Goal: Task Accomplishment & Management: Manage account settings

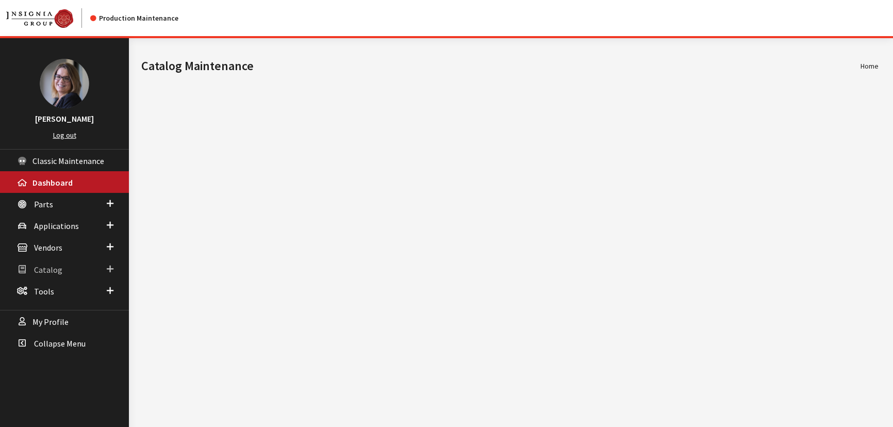
click at [111, 267] on span at bounding box center [110, 268] width 7 height 13
click at [113, 244] on span at bounding box center [110, 246] width 7 height 13
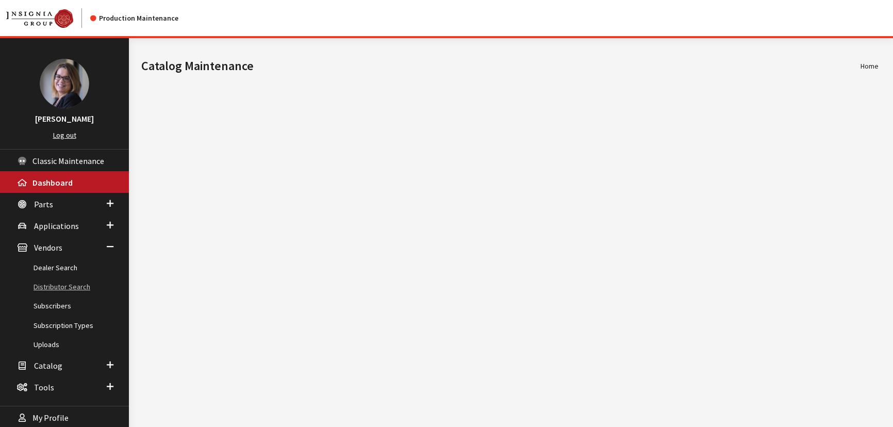
click at [61, 278] on link "Distributor Search" at bounding box center [64, 286] width 129 height 19
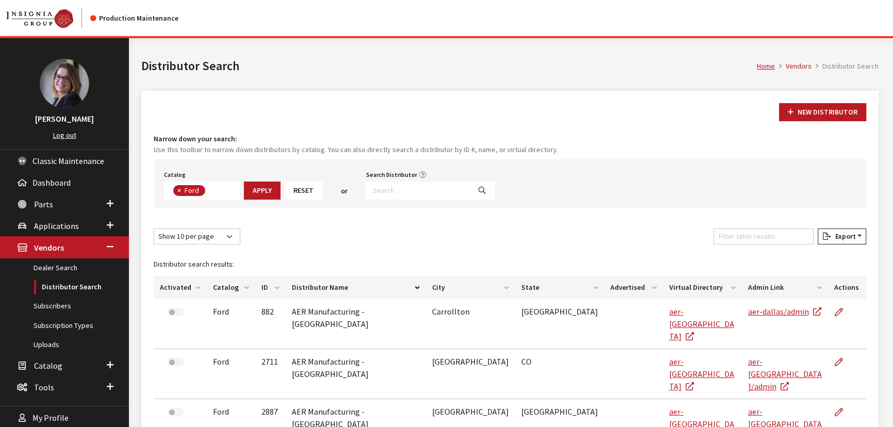
scroll to position [35, 0]
click at [397, 185] on input "Search Distributor" at bounding box center [418, 190] width 104 height 18
type input "6441"
select select
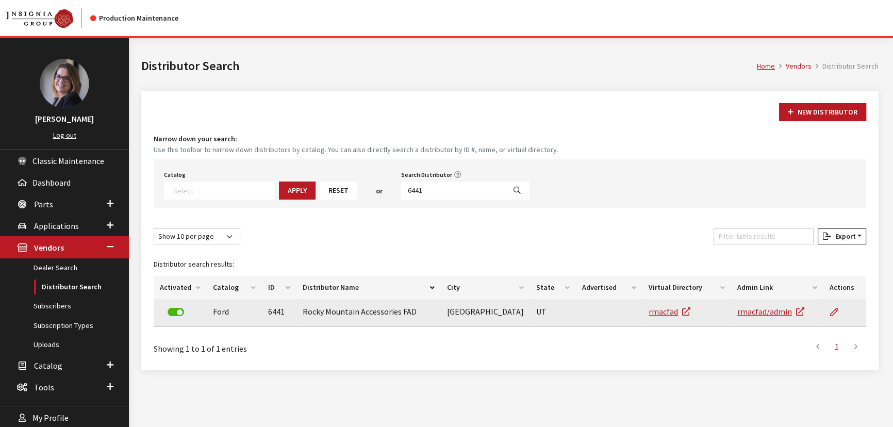
click at [734, 316] on td "rmacfad/admin" at bounding box center [777, 313] width 92 height 28
click at [750, 310] on link "rmacfad/admin" at bounding box center [770, 311] width 67 height 10
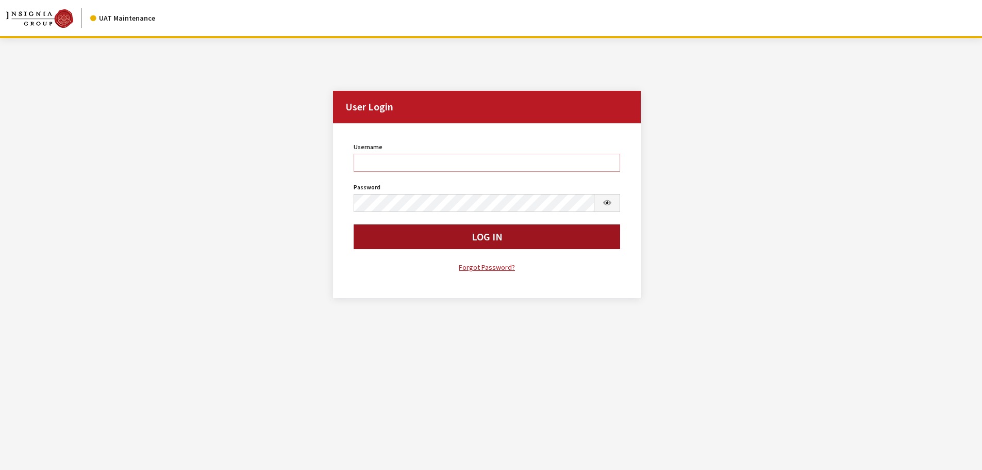
type input "Kcallahan"
click at [417, 238] on button "Log In" at bounding box center [487, 236] width 267 height 25
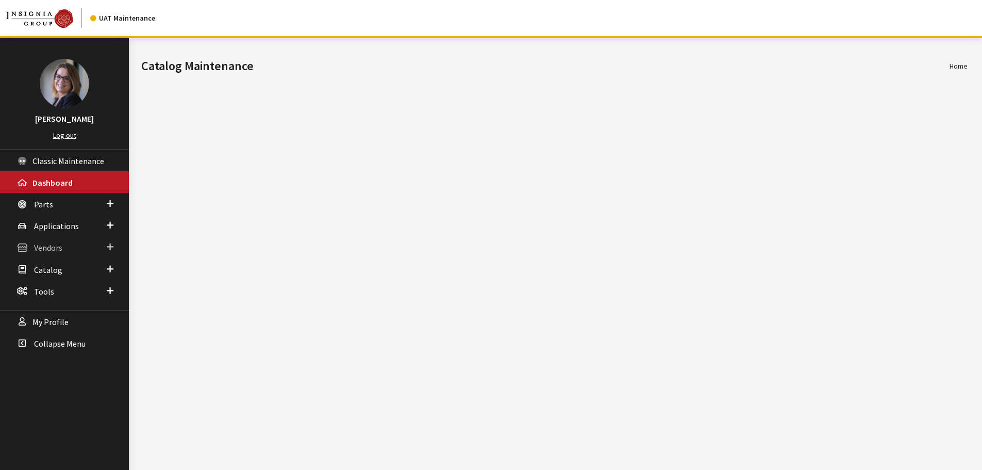
click at [108, 246] on span at bounding box center [110, 246] width 7 height 13
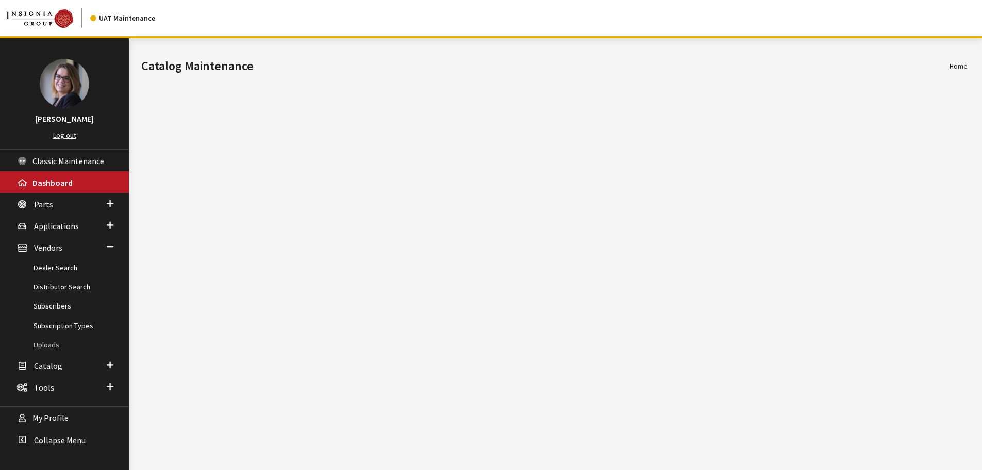
click at [58, 340] on link "Uploads" at bounding box center [64, 344] width 129 height 19
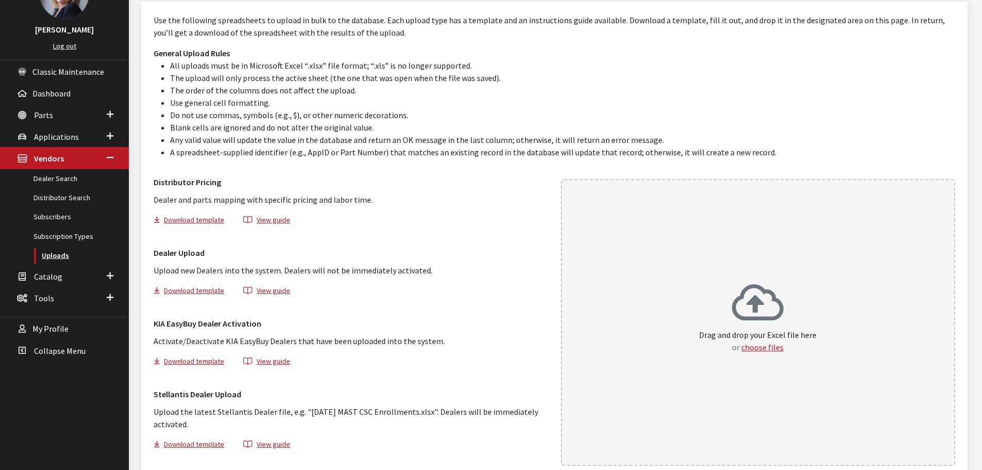
scroll to position [38, 0]
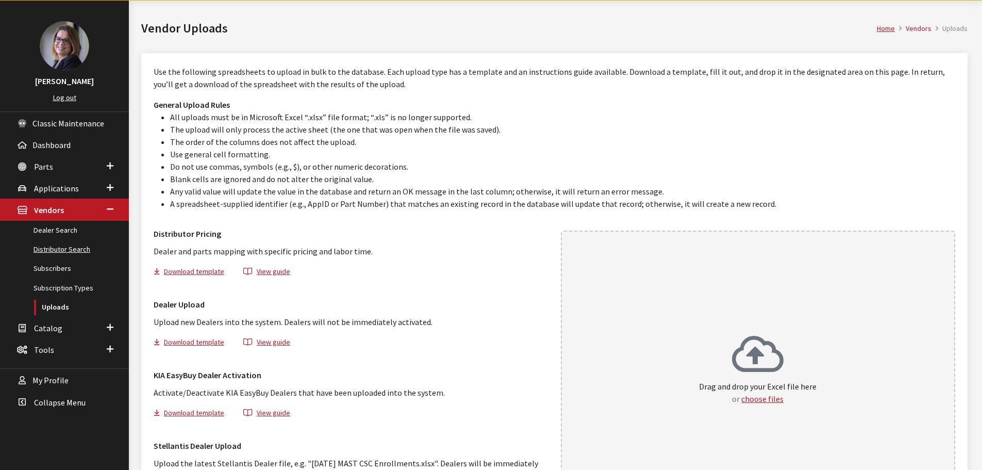
click at [76, 251] on link "Distributor Search" at bounding box center [64, 249] width 129 height 19
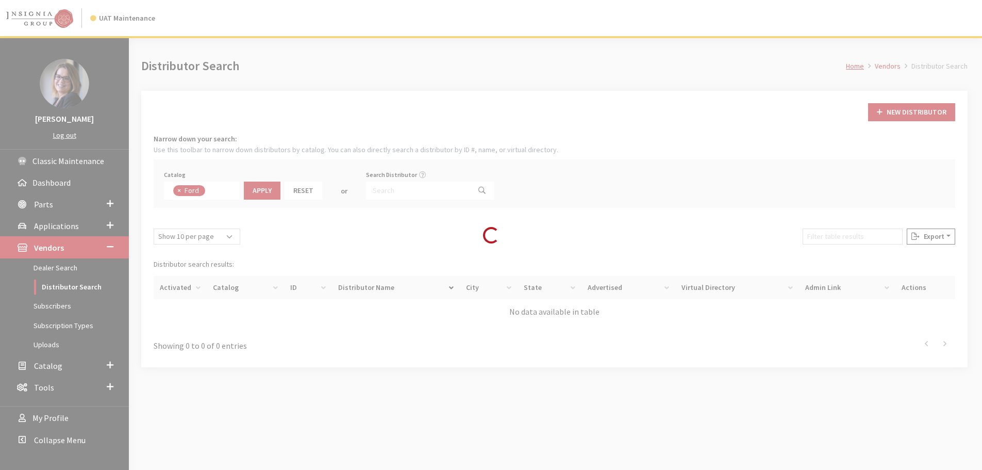
scroll to position [36, 0]
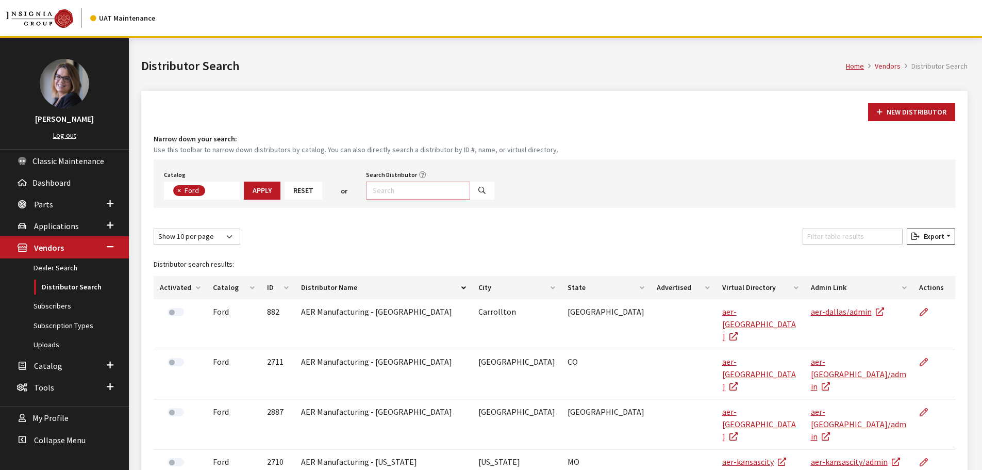
click at [387, 193] on input "Search Distributor" at bounding box center [418, 190] width 104 height 18
type input "6441"
select select
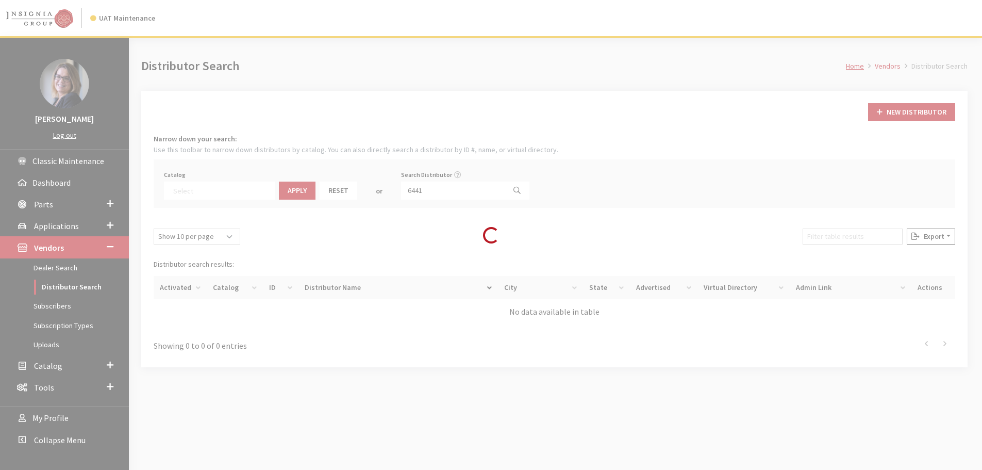
scroll to position [69, 0]
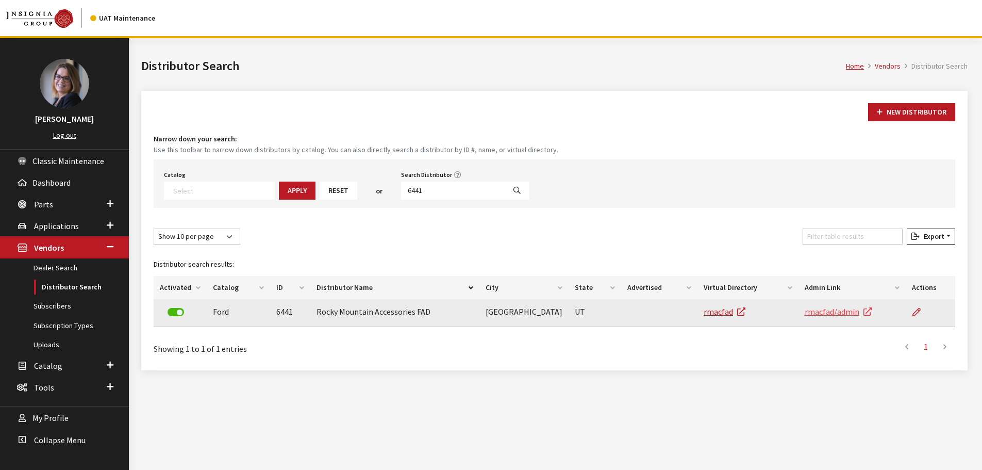
click at [829, 316] on link "rmacfad/admin" at bounding box center [838, 311] width 67 height 10
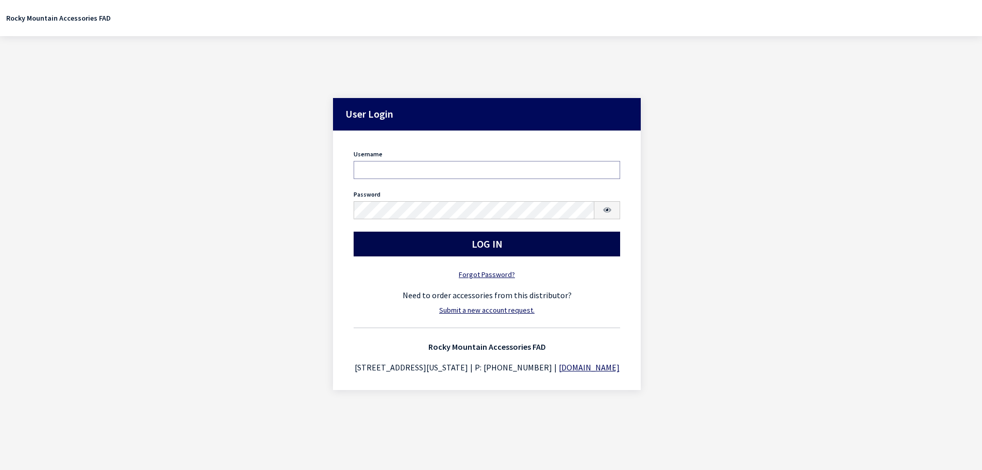
type input "Kcallahan"
click at [400, 237] on button "Log In" at bounding box center [487, 244] width 267 height 25
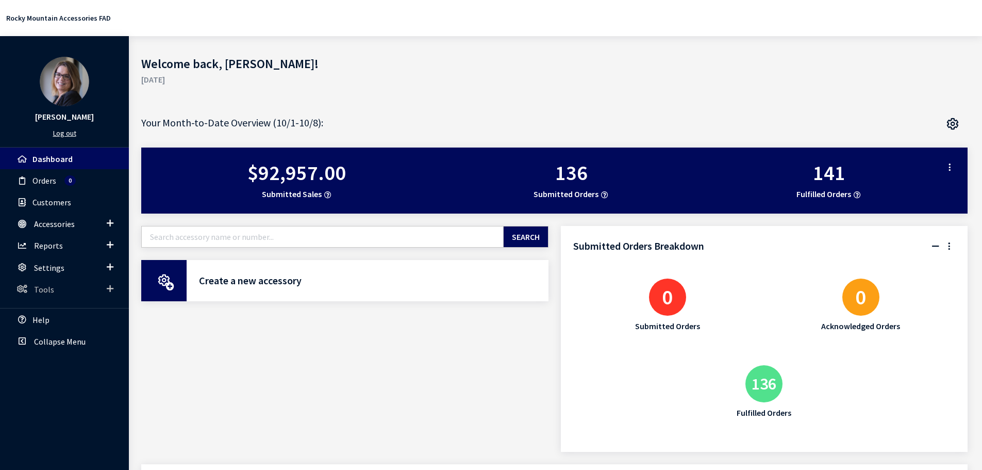
click at [111, 289] on span at bounding box center [110, 288] width 7 height 13
click at [110, 222] on span "Accessories" at bounding box center [110, 223] width 7 height 13
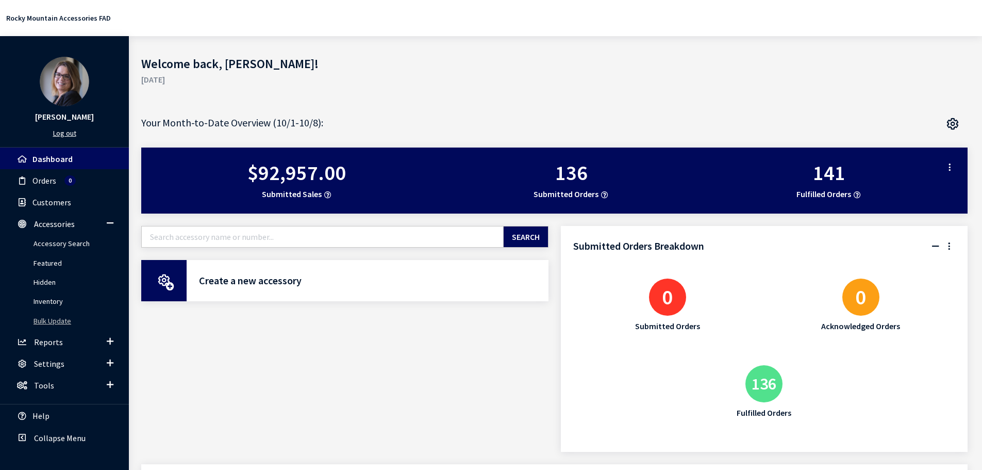
click at [46, 318] on link "Bulk Update" at bounding box center [64, 320] width 129 height 19
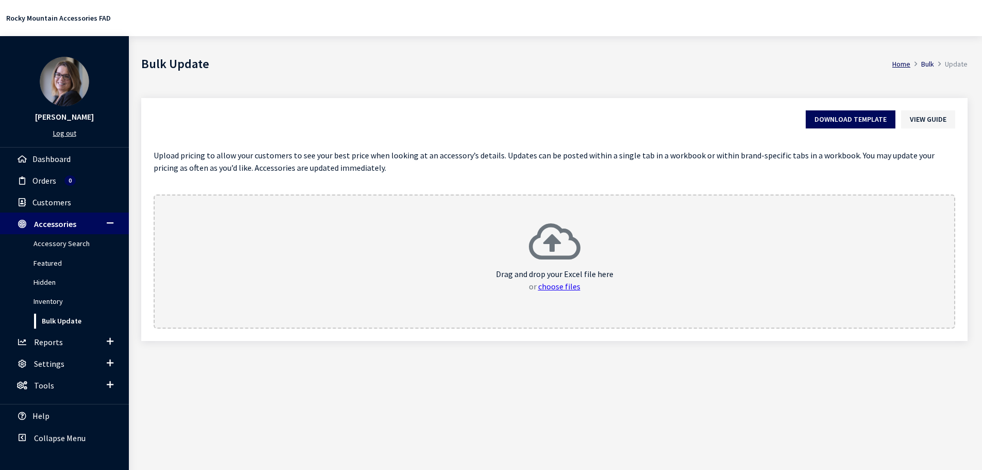
click at [553, 284] on button "choose files" at bounding box center [559, 286] width 42 height 12
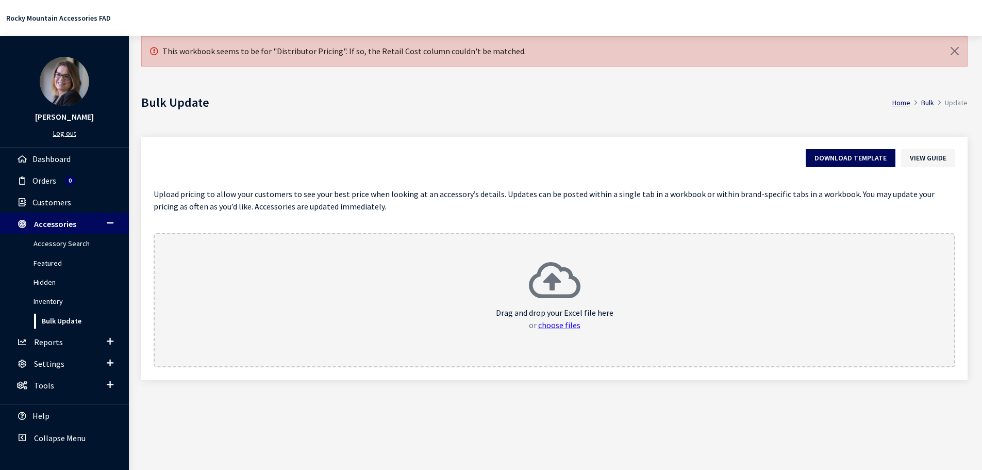
click at [568, 324] on button "choose files" at bounding box center [559, 325] width 42 height 12
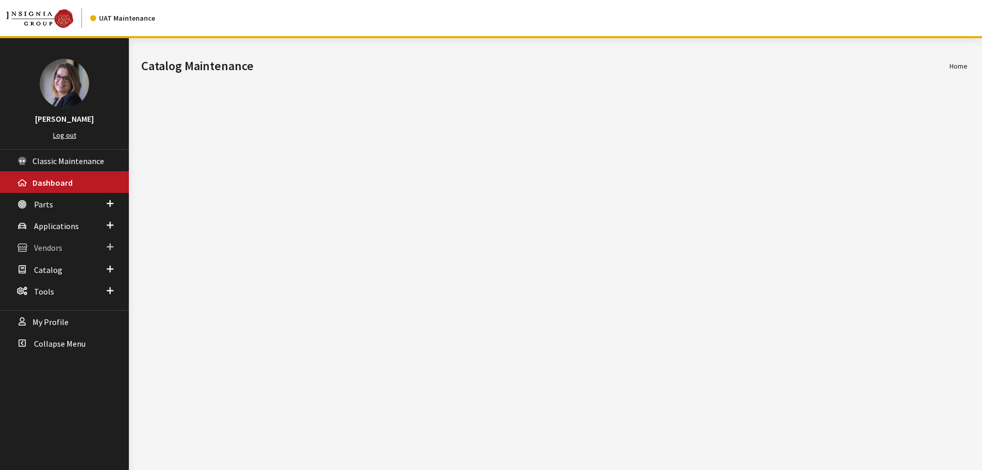
click at [115, 244] on link "Vendors" at bounding box center [64, 247] width 129 height 22
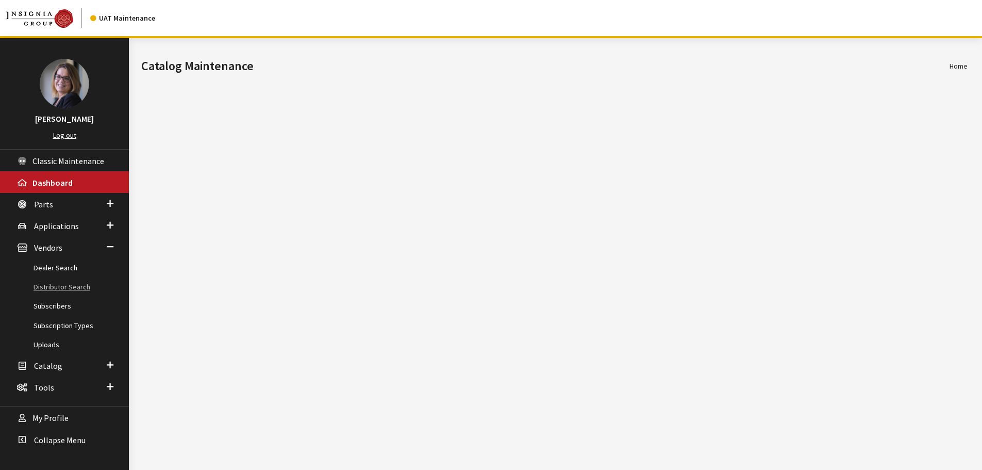
click at [77, 286] on link "Distributor Search" at bounding box center [64, 286] width 129 height 19
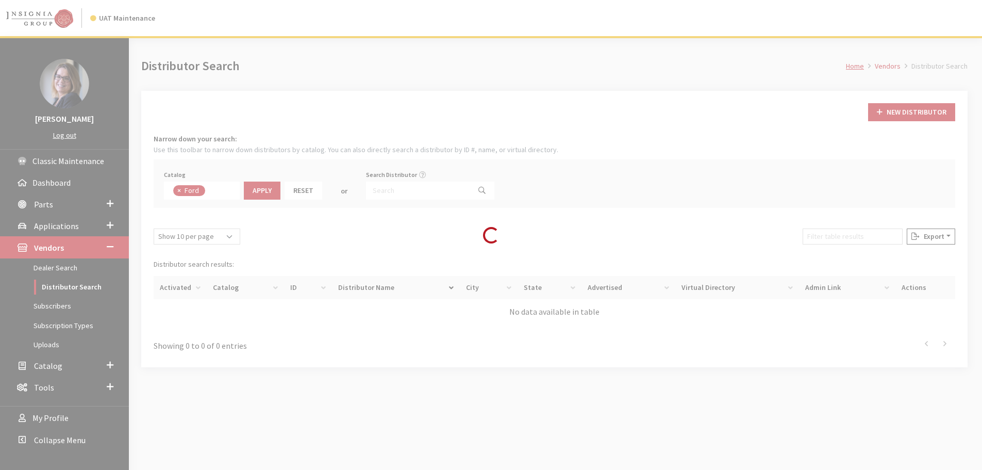
scroll to position [36, 0]
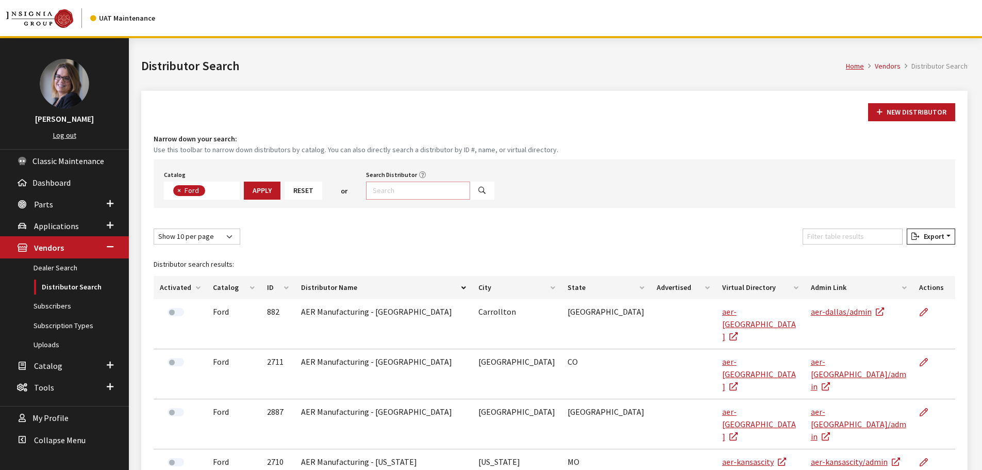
click at [412, 194] on input "Search Distributor" at bounding box center [418, 190] width 104 height 18
type input "6441"
select select
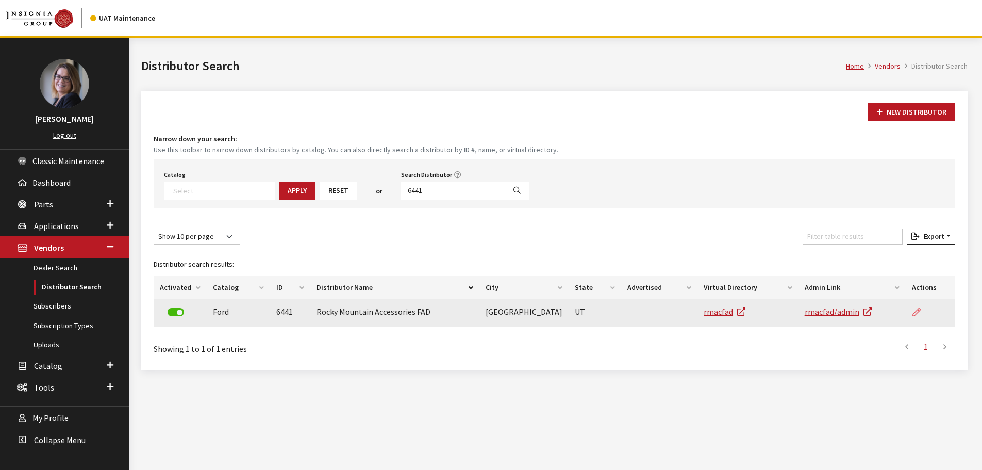
click at [915, 313] on icon at bounding box center [917, 312] width 8 height 8
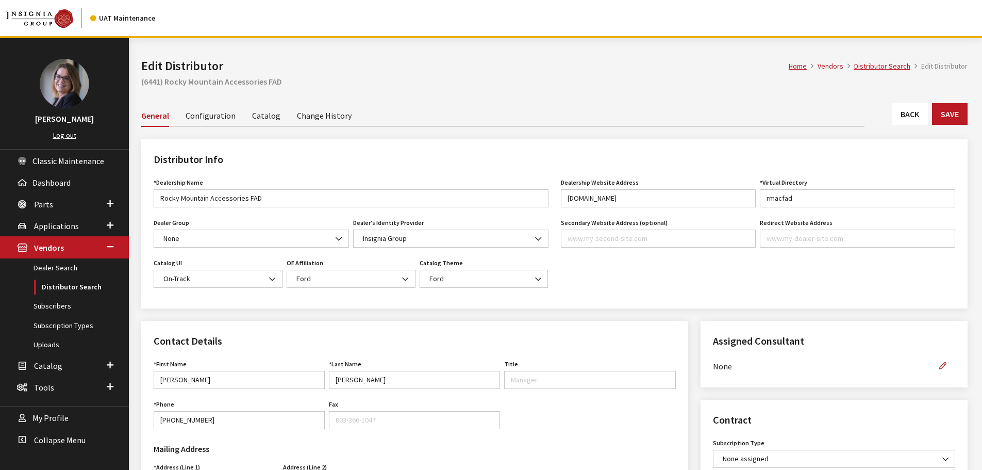
click at [911, 111] on link "Back" at bounding box center [910, 114] width 36 height 22
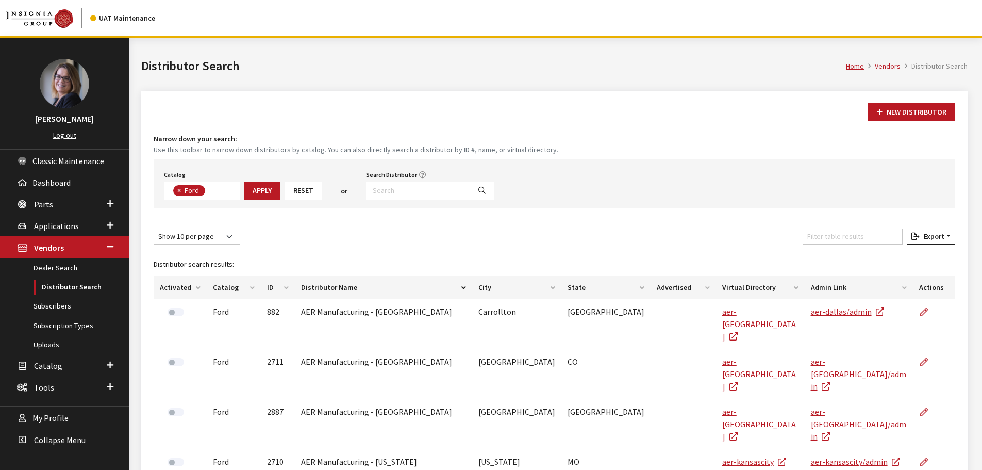
scroll to position [52, 0]
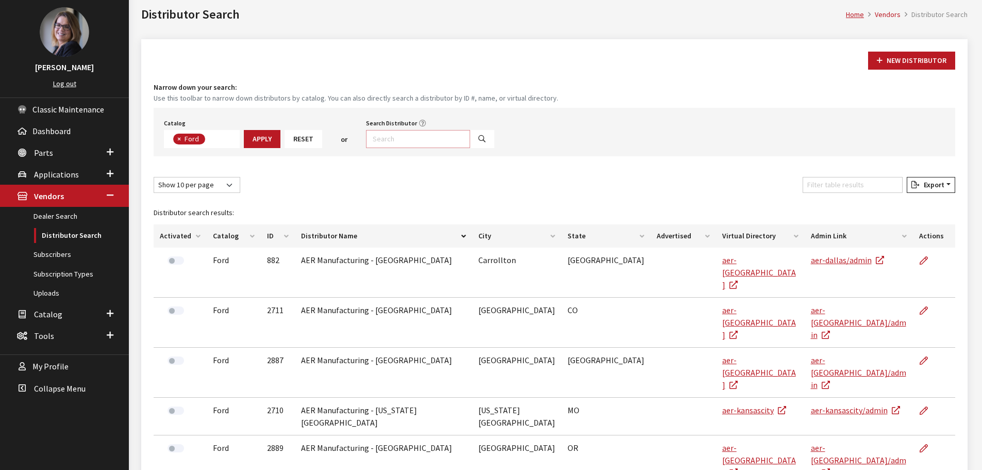
click at [383, 133] on input "Search Distributor" at bounding box center [418, 139] width 104 height 18
type input "6441"
select select
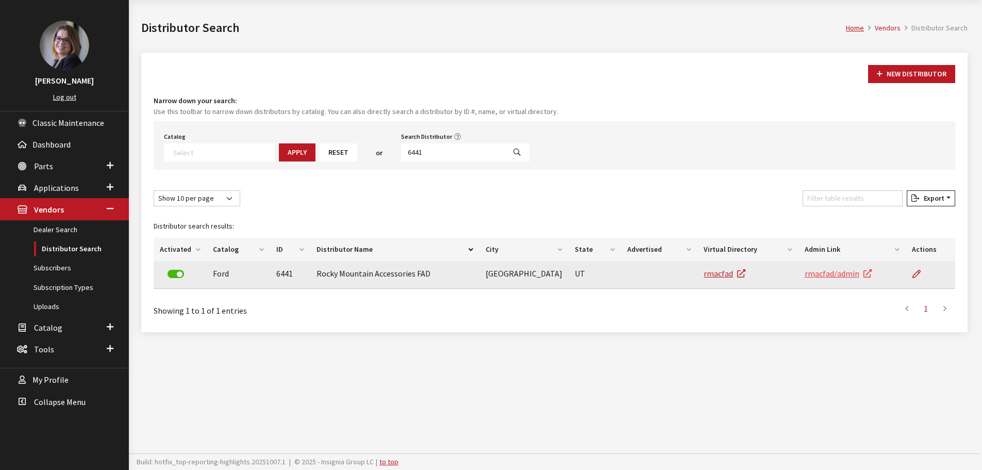
click at [836, 268] on link "rmacfad/admin" at bounding box center [838, 273] width 67 height 10
click at [725, 270] on link "rmacfad" at bounding box center [725, 273] width 42 height 10
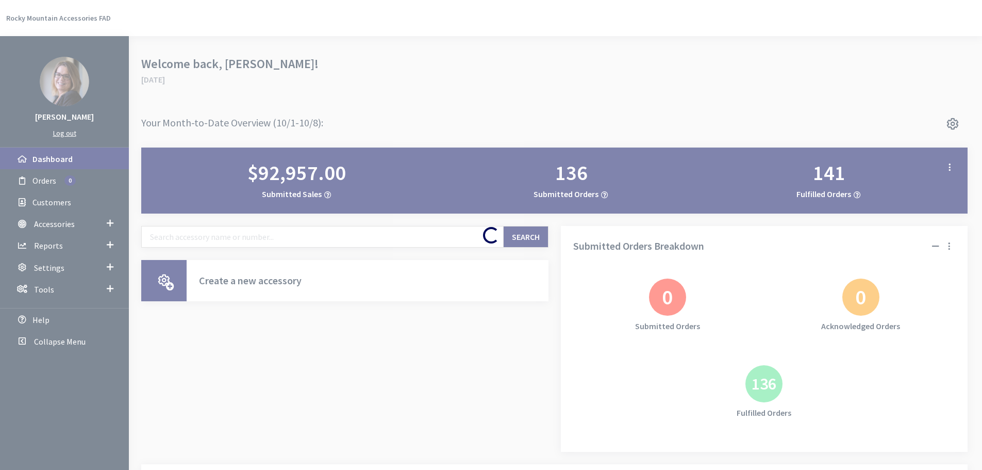
scroll to position [52, 0]
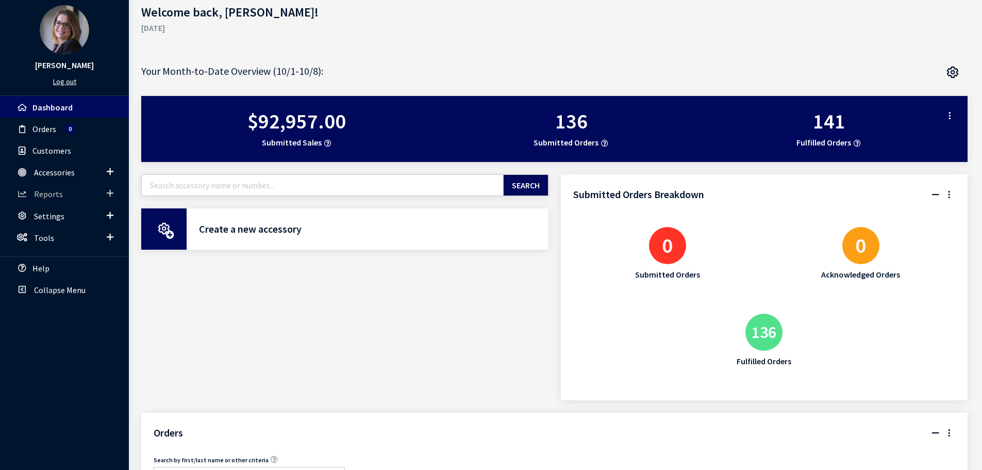
click at [110, 194] on span at bounding box center [110, 193] width 7 height 13
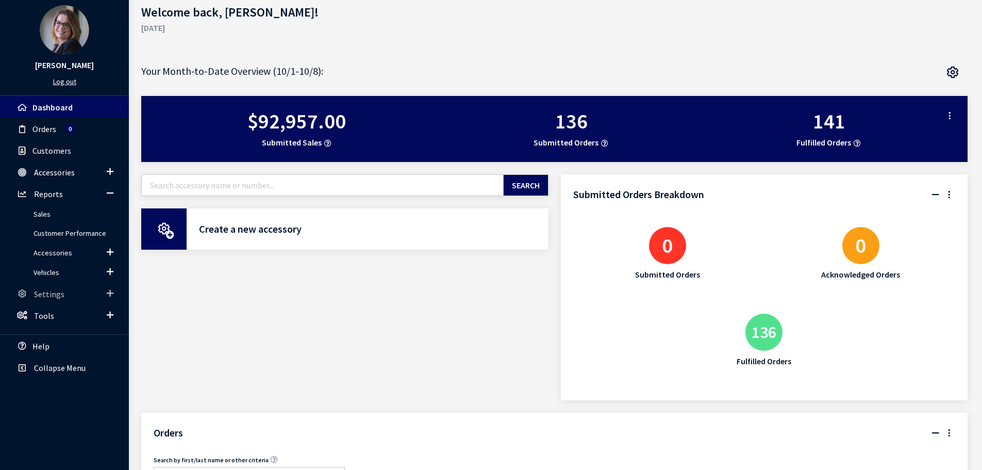
click at [109, 293] on span at bounding box center [110, 293] width 7 height 13
click at [48, 272] on link "Users" at bounding box center [64, 274] width 129 height 19
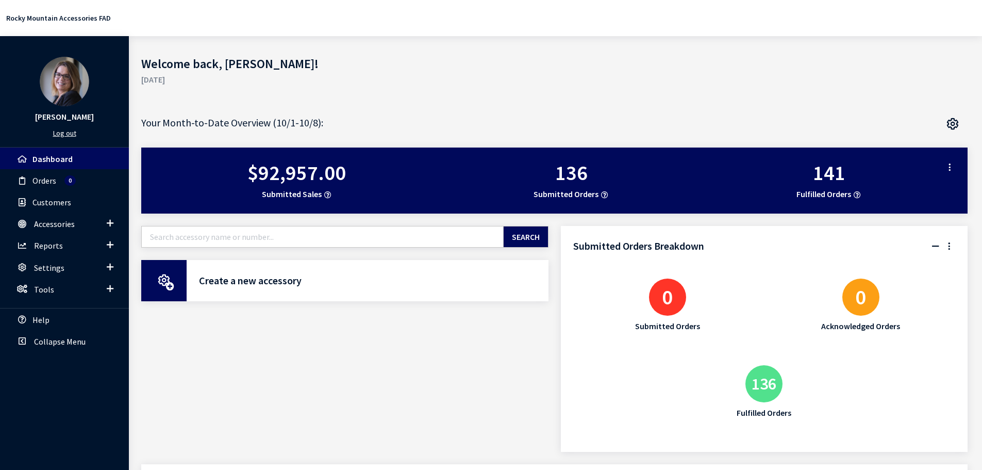
click at [67, 134] on link "Log out" at bounding box center [64, 132] width 23 height 9
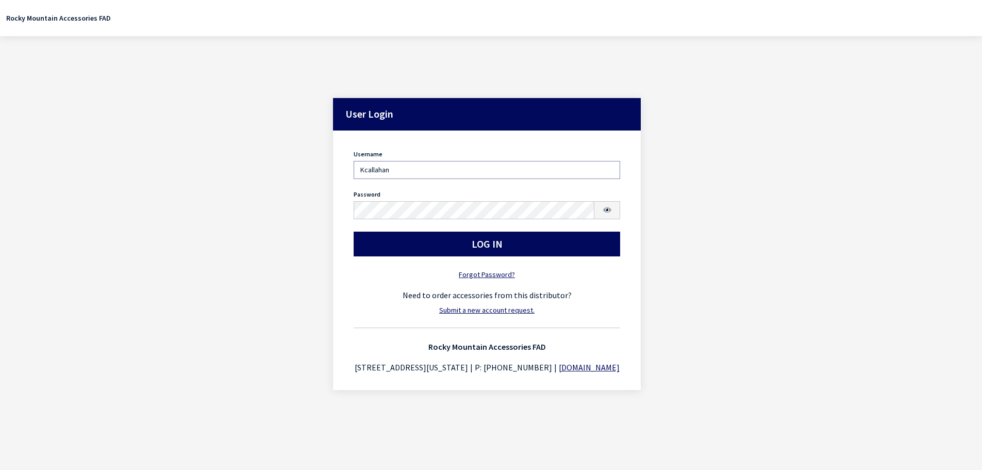
drag, startPoint x: 407, startPoint y: 172, endPoint x: 184, endPoint y: 121, distance: 229.0
click at [190, 126] on div "User Login User Login Username [PERSON_NAME] Username is required. Password Pas…" at bounding box center [487, 219] width 962 height 366
type input "0216"
click at [239, 203] on div "User Login User Login Username 0216 Username is required. Password Password is …" at bounding box center [487, 219] width 962 height 366
click at [238, 205] on div "User Login User Login Username 0216 Username is required. Password Password is …" at bounding box center [487, 219] width 962 height 366
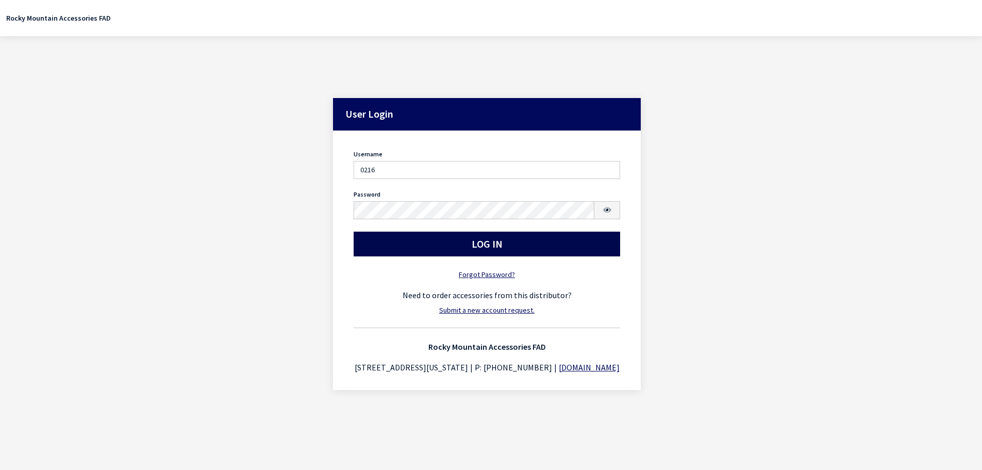
click at [379, 247] on button "Log In" at bounding box center [487, 244] width 267 height 25
